Goal: Task Accomplishment & Management: Complete application form

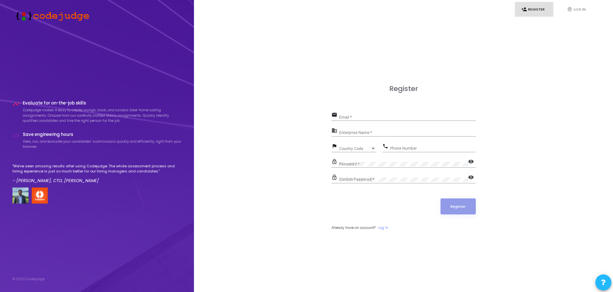
click at [429, 224] on form "email Email * business Enterprise Name * flag Country Code Country Code phone P…" at bounding box center [404, 171] width 144 height 120
click at [359, 116] on input "Email *" at bounding box center [407, 117] width 137 height 4
click at [384, 226] on link "Log In" at bounding box center [383, 227] width 10 height 5
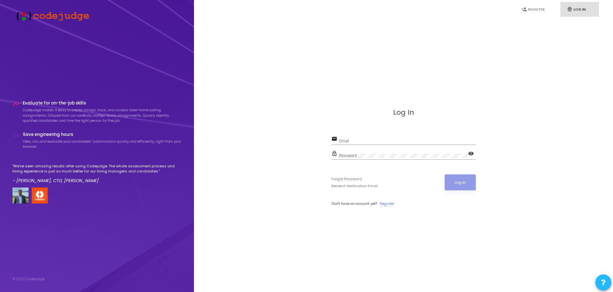
click at [390, 203] on link "Register" at bounding box center [387, 203] width 14 height 5
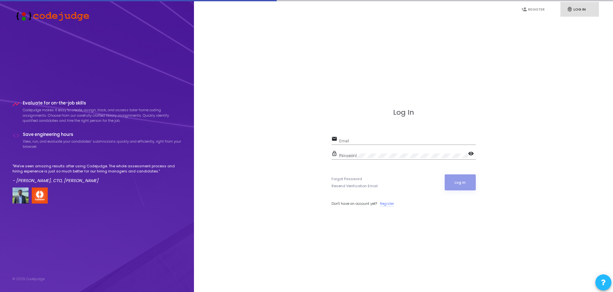
click at [390, 203] on link "Register" at bounding box center [387, 203] width 14 height 5
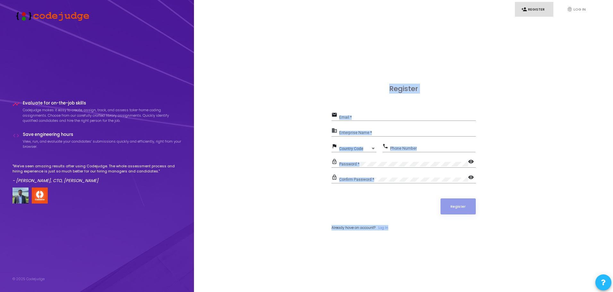
click at [366, 117] on input "Email *" at bounding box center [407, 117] width 137 height 4
click at [391, 114] on div "Email *" at bounding box center [407, 116] width 137 height 10
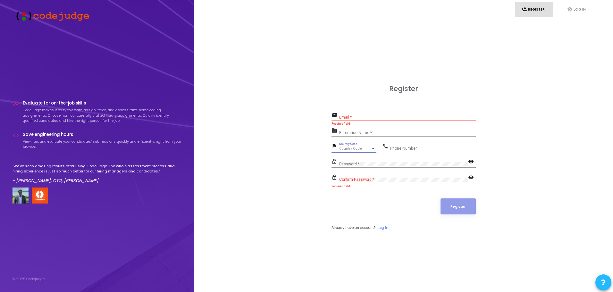
click at [359, 149] on span "Country Code" at bounding box center [350, 149] width 23 height 4
type input "9"
type input "indi"
click at [421, 149] on input "Phone Number" at bounding box center [432, 148] width 85 height 4
type input "9810747614"
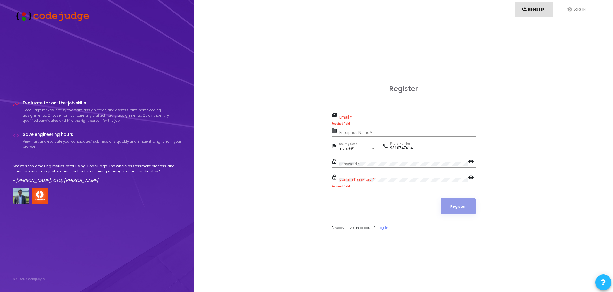
click at [347, 120] on div "Email *" at bounding box center [407, 116] width 137 height 10
type input "[EMAIL_ADDRESS][DOMAIN_NAME]"
click at [349, 131] on input "Enterprise Name *" at bounding box center [407, 133] width 137 height 4
type input "[PERSON_NAME]"
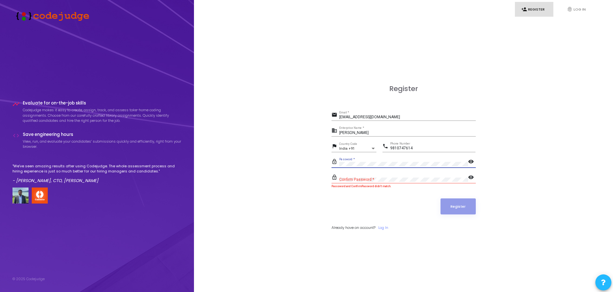
click at [471, 163] on mat-icon "visibility" at bounding box center [472, 162] width 8 height 8
click at [469, 162] on mat-icon "visibility" at bounding box center [472, 162] width 8 height 8
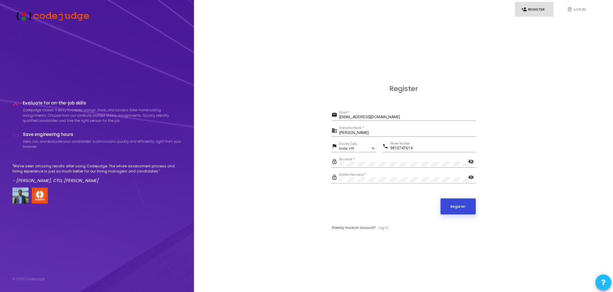
click at [463, 207] on button "Register" at bounding box center [458, 206] width 35 height 16
click at [462, 206] on button "Register" at bounding box center [458, 206] width 35 height 16
